Goal: Task Accomplishment & Management: Complete application form

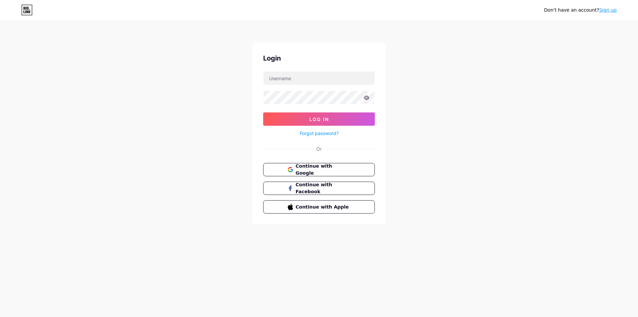
click at [301, 171] on span "Continue with Google" at bounding box center [323, 169] width 55 height 14
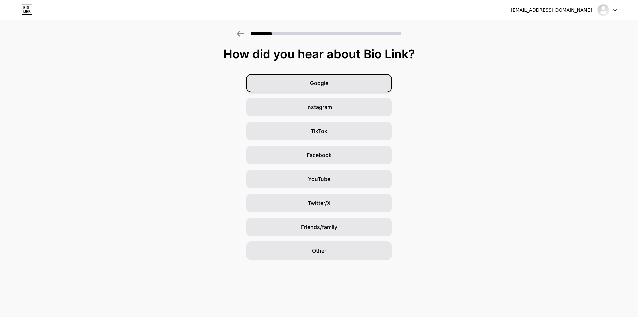
click at [322, 80] on span "Google" at bounding box center [319, 83] width 18 height 8
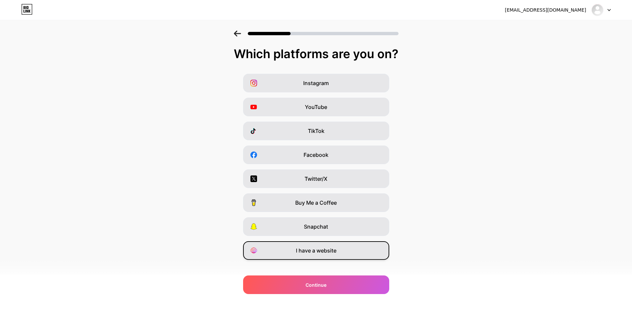
click at [321, 253] on span "I have a website" at bounding box center [316, 250] width 41 height 8
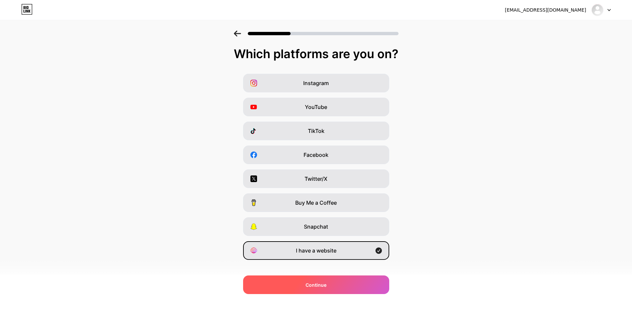
click at [311, 285] on span "Continue" at bounding box center [316, 284] width 21 height 7
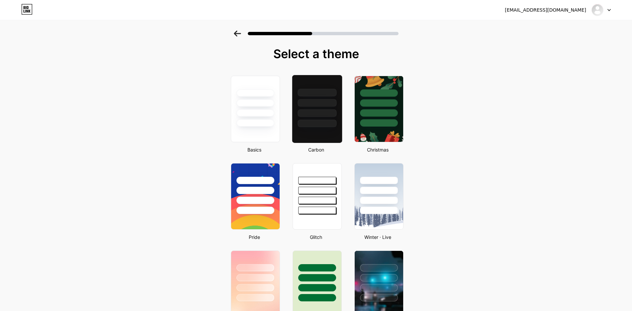
click at [327, 106] on div at bounding box center [317, 103] width 39 height 8
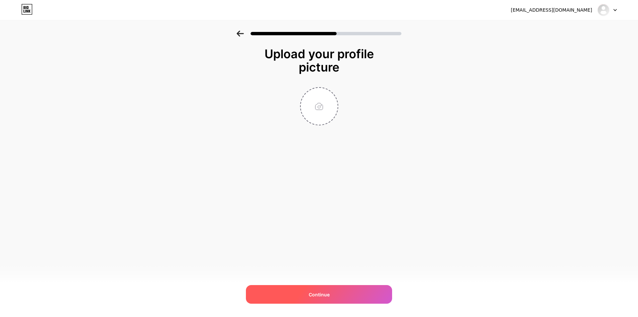
click at [319, 291] on span "Continue" at bounding box center [319, 294] width 21 height 7
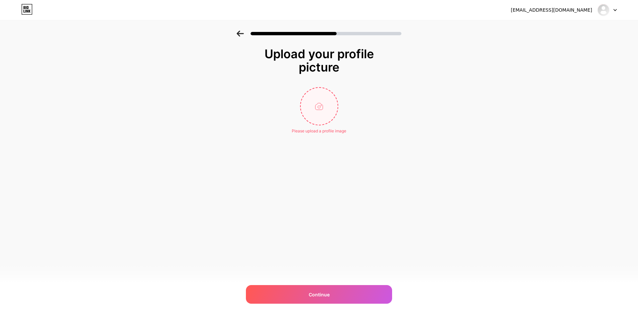
click at [319, 107] on input "file" at bounding box center [319, 106] width 37 height 37
